Goal: Task Accomplishment & Management: Use online tool/utility

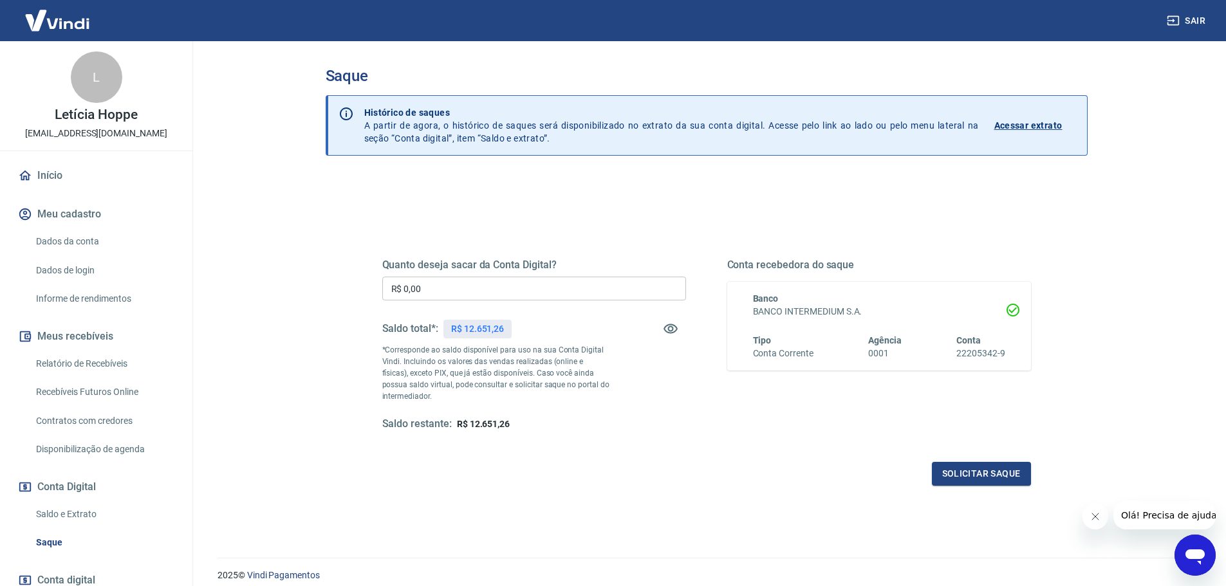
drag, startPoint x: 436, startPoint y: 285, endPoint x: 291, endPoint y: 287, distance: 145.5
click at [295, 290] on div "Saque Histórico de saques A partir de agora, o histórico de saques será disponi…" at bounding box center [707, 292] width 824 height 502
type input "R$ 12.651,26"
click at [995, 462] on div "Quanto deseja sacar da Conta Digital? R$ 12.651,26 ​ Saldo total*: R$ 12.651,26…" at bounding box center [706, 357] width 649 height 258
click at [969, 469] on button "Solicitar saque" at bounding box center [981, 474] width 99 height 24
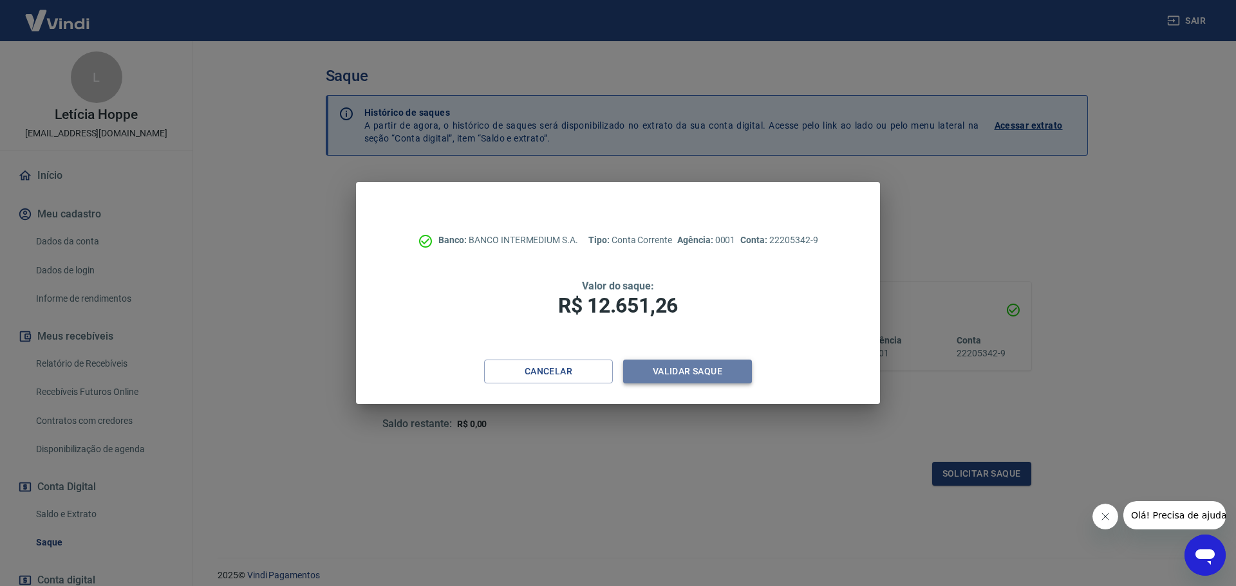
click at [709, 375] on button "Validar saque" at bounding box center [687, 372] width 129 height 24
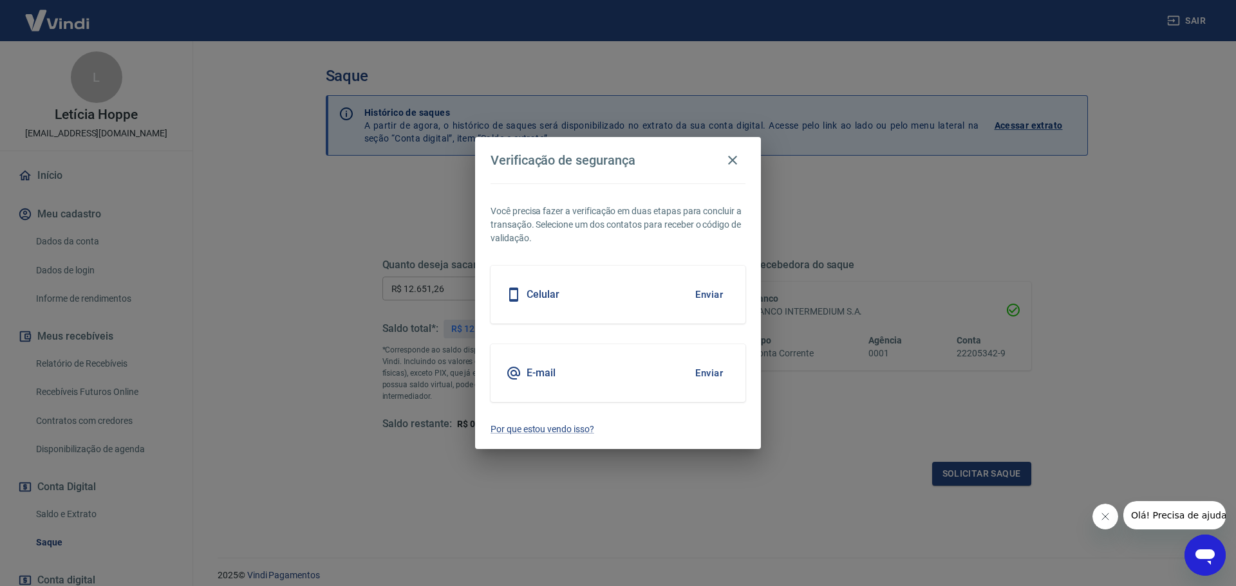
click at [698, 294] on button "Enviar" at bounding box center [709, 294] width 42 height 27
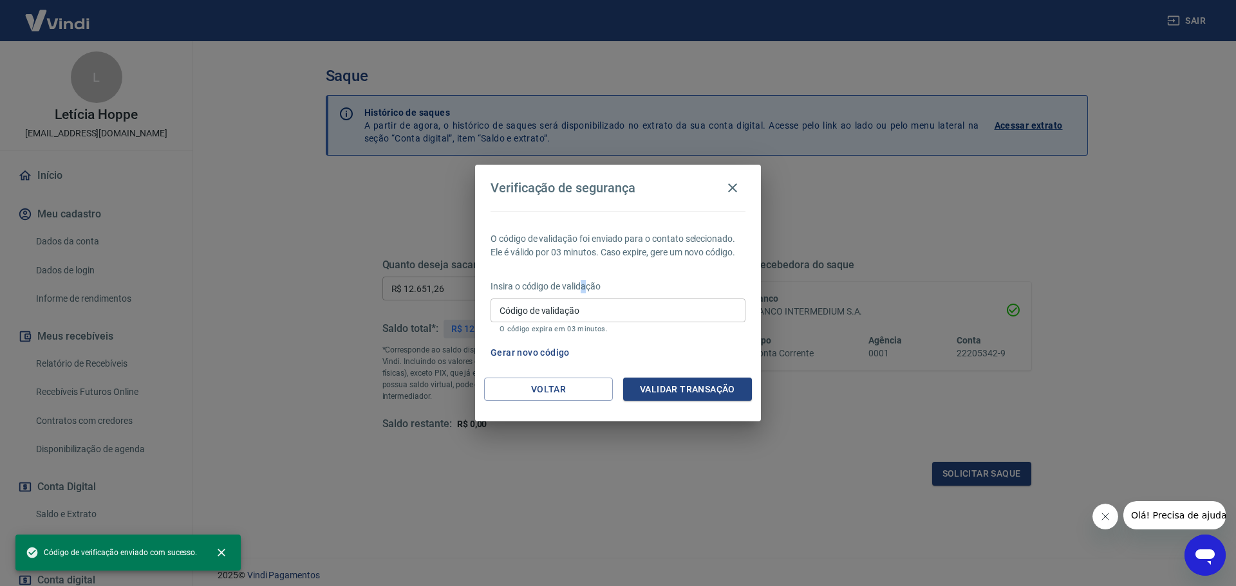
click at [585, 292] on p "Insira o código de validação" at bounding box center [618, 287] width 255 height 14
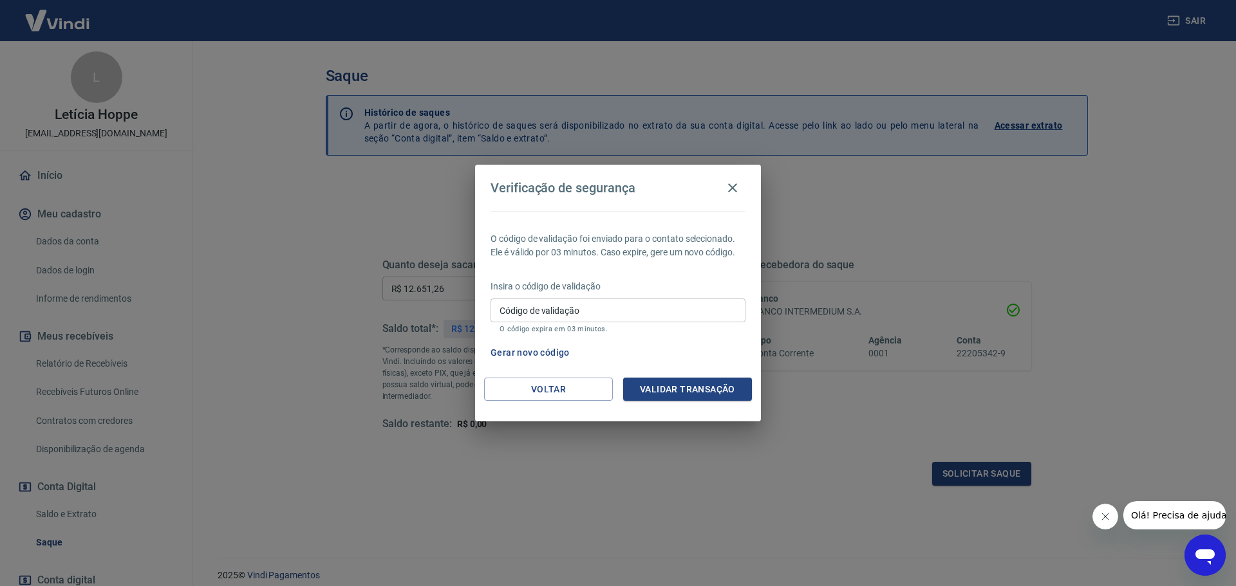
click at [605, 321] on input "Código de validação" at bounding box center [618, 311] width 255 height 24
click at [738, 186] on icon "button" at bounding box center [732, 187] width 15 height 15
